Goal: Obtain resource: Obtain resource

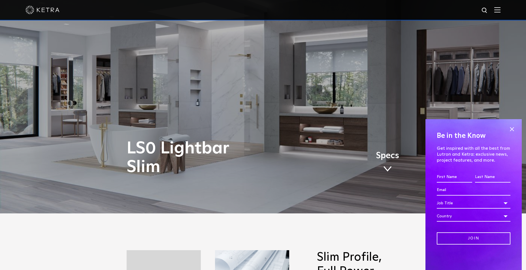
scroll to position [85, 0]
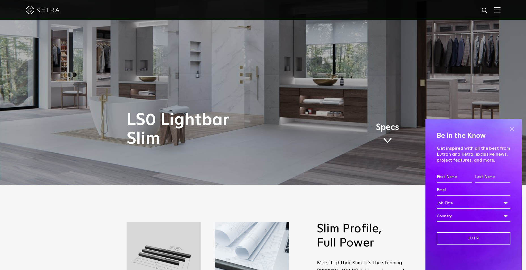
click at [512, 129] on span at bounding box center [512, 129] width 9 height 9
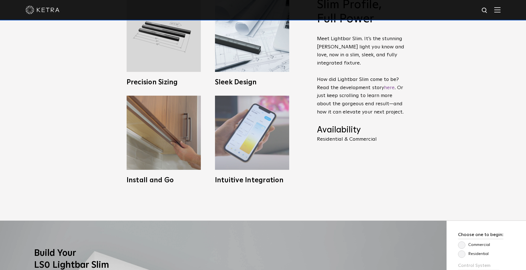
scroll to position [312, 0]
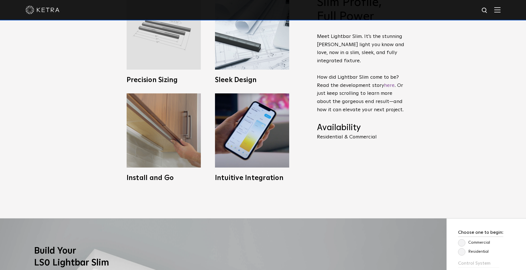
click at [174, 66] on img at bounding box center [164, 32] width 74 height 74
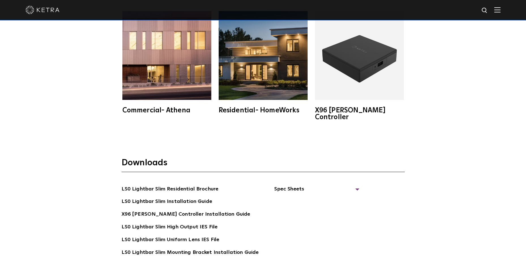
scroll to position [1077, 0]
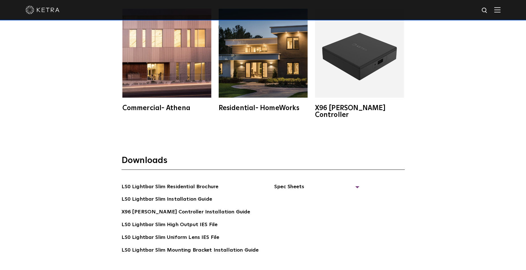
click at [369, 63] on img at bounding box center [359, 53] width 89 height 89
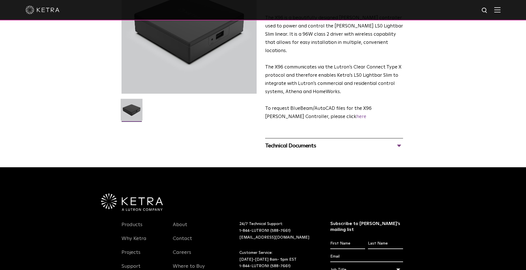
scroll to position [85, 0]
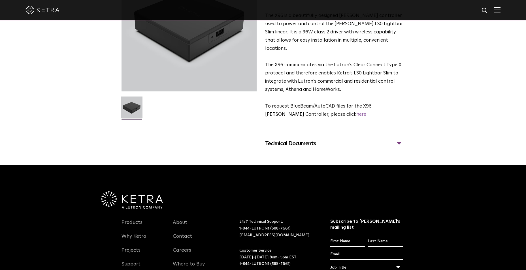
click at [399, 139] on div "Technical Documents" at bounding box center [334, 143] width 138 height 9
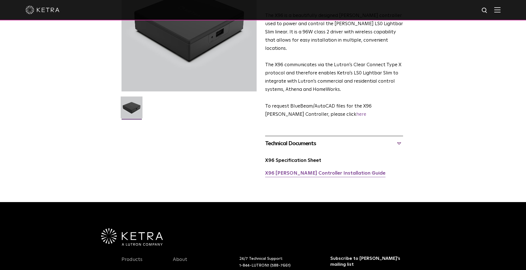
click at [318, 171] on link "X96 [PERSON_NAME] Controller Installation Guide" at bounding box center [325, 173] width 120 height 5
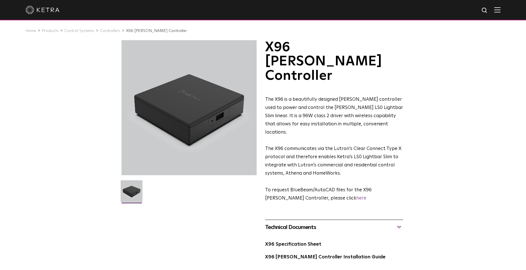
scroll to position [0, 0]
